Goal: Transaction & Acquisition: Purchase product/service

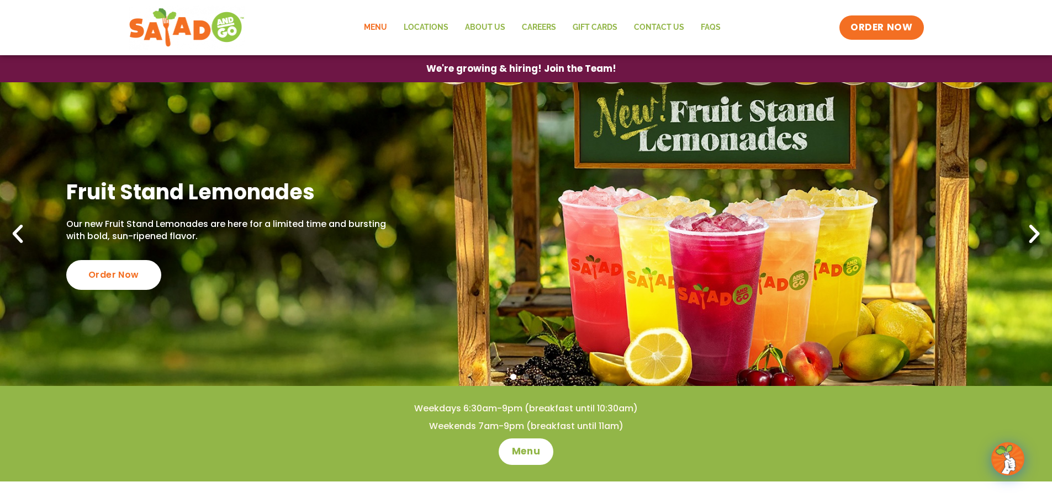
click at [380, 28] on link "Menu" at bounding box center [376, 27] width 40 height 25
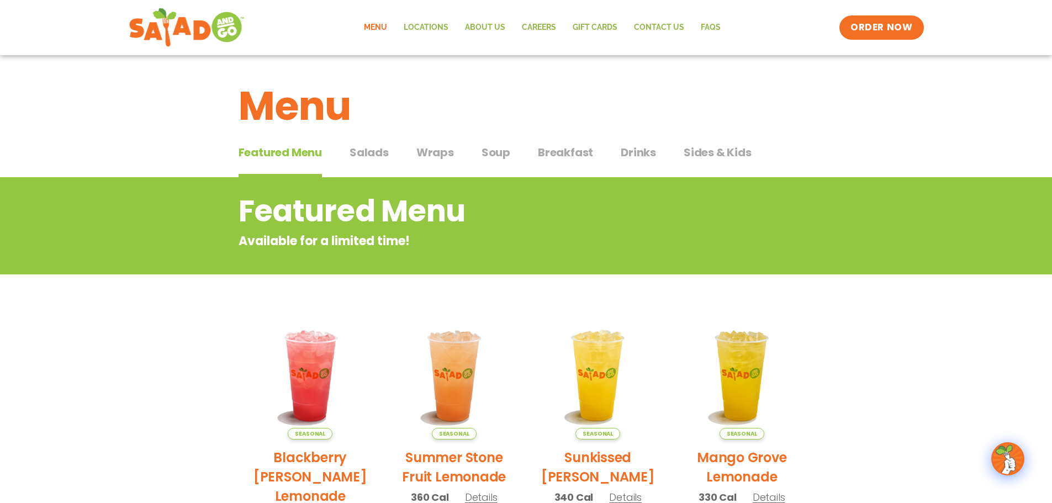
click at [373, 151] on span "Salads" at bounding box center [369, 152] width 39 height 17
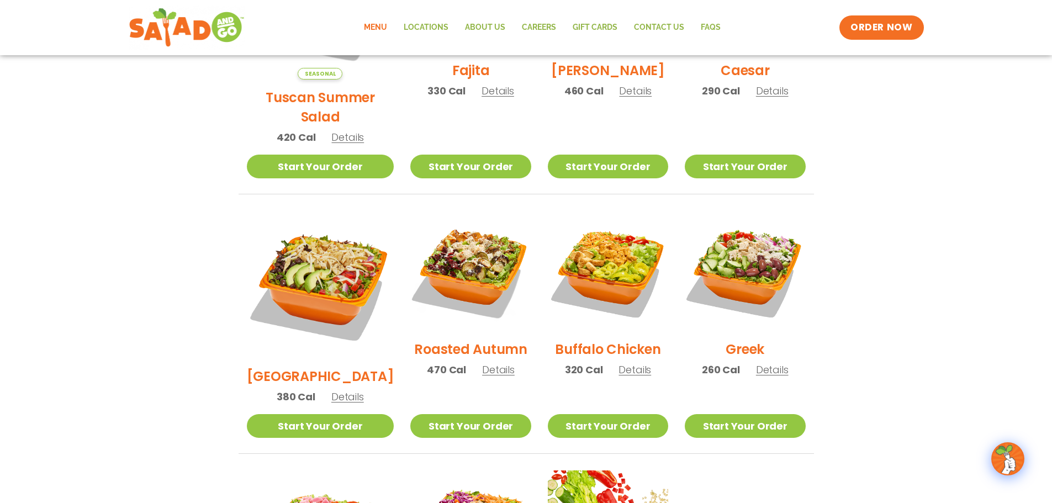
scroll to position [552, 0]
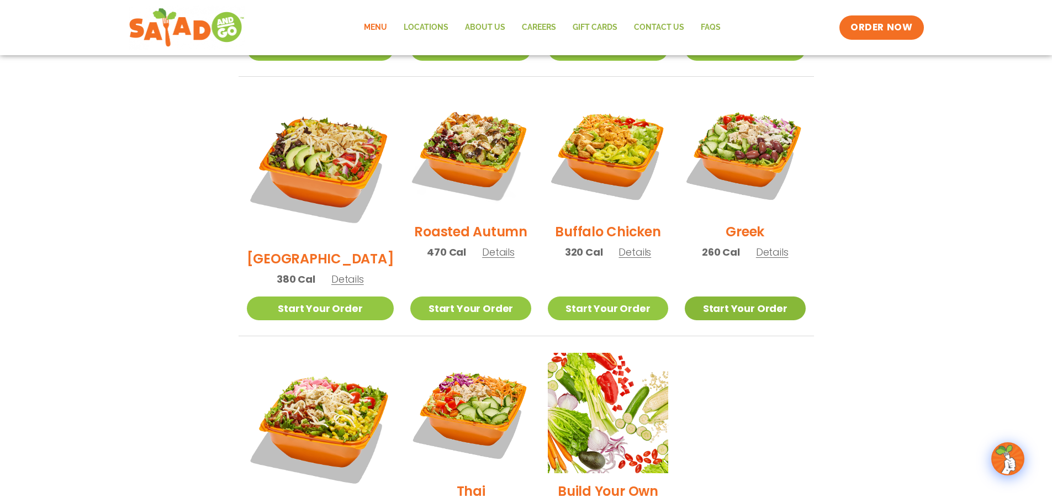
click at [748, 297] on link "Start Your Order" at bounding box center [745, 309] width 120 height 24
